Goal: Check status: Check status

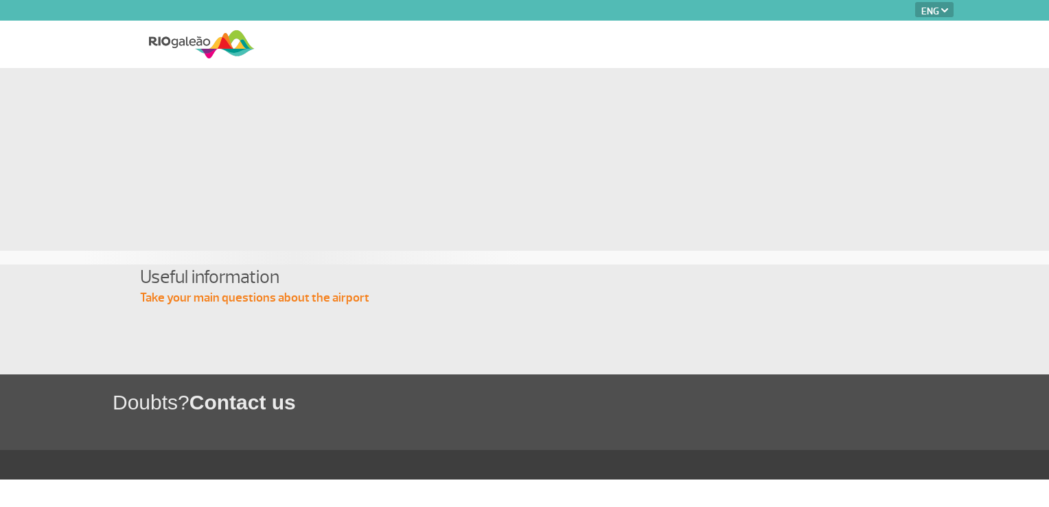
select select "en"
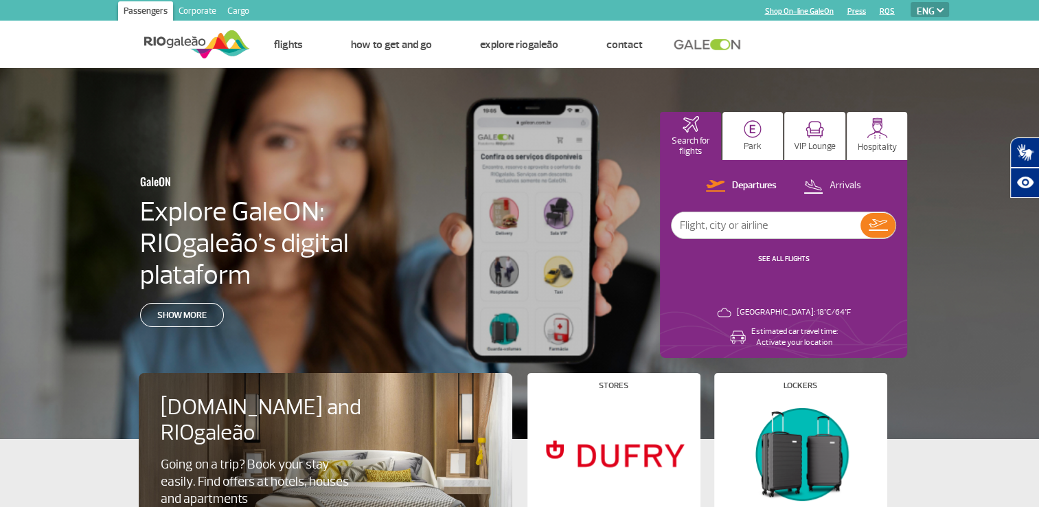
click at [717, 227] on input "text" at bounding box center [765, 225] width 189 height 26
type input "[GEOGRAPHIC_DATA]"
click at [873, 222] on img at bounding box center [877, 225] width 19 height 12
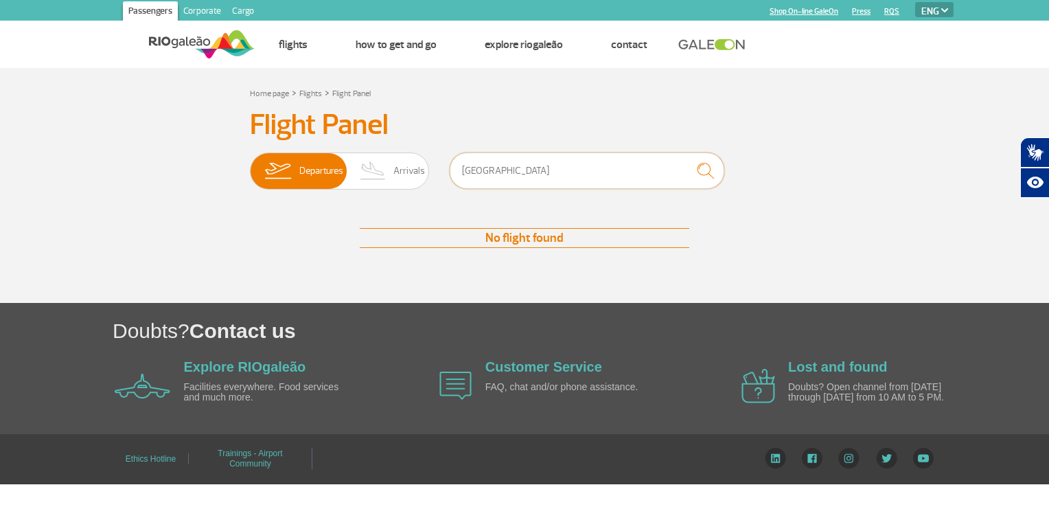
click at [498, 171] on input "[GEOGRAPHIC_DATA]" at bounding box center [587, 170] width 275 height 36
type input "t"
type input "ronchi dei legionari"
click at [498, 171] on input "ronchi dei legionari" at bounding box center [587, 170] width 275 height 36
